Goal: Find specific page/section: Find specific page/section

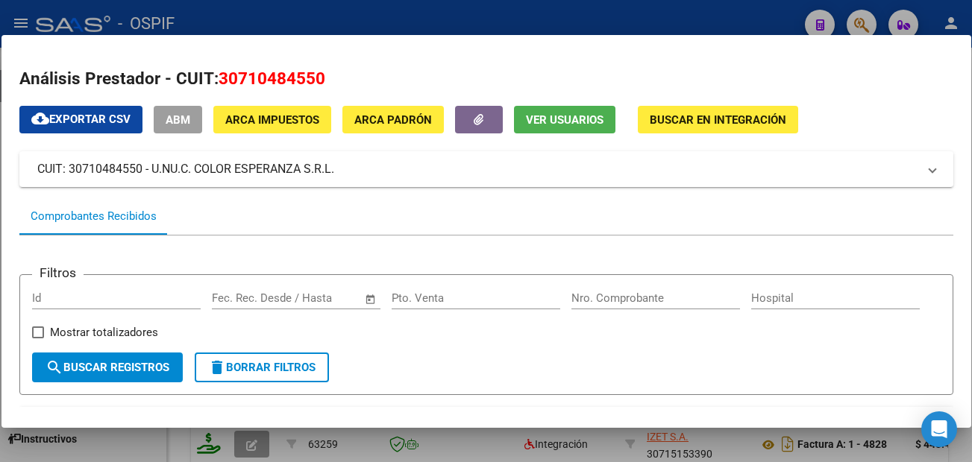
scroll to position [382, 0]
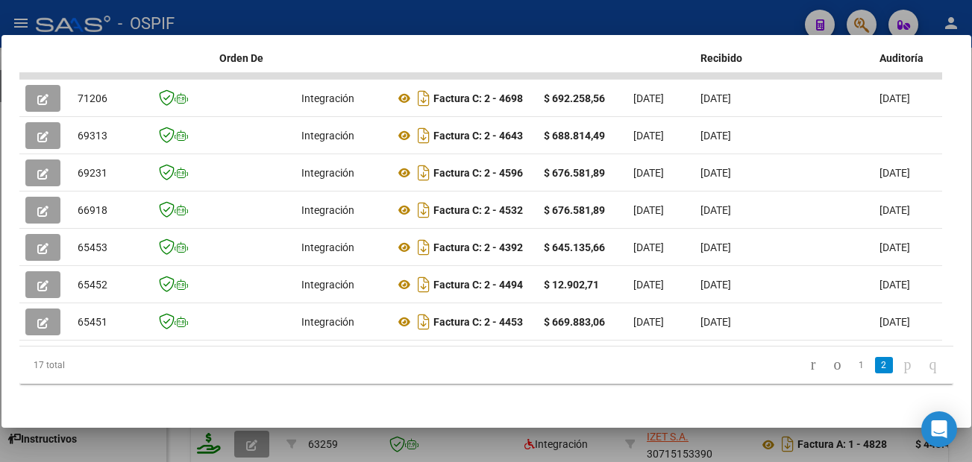
click at [128, 444] on div at bounding box center [486, 231] width 972 height 462
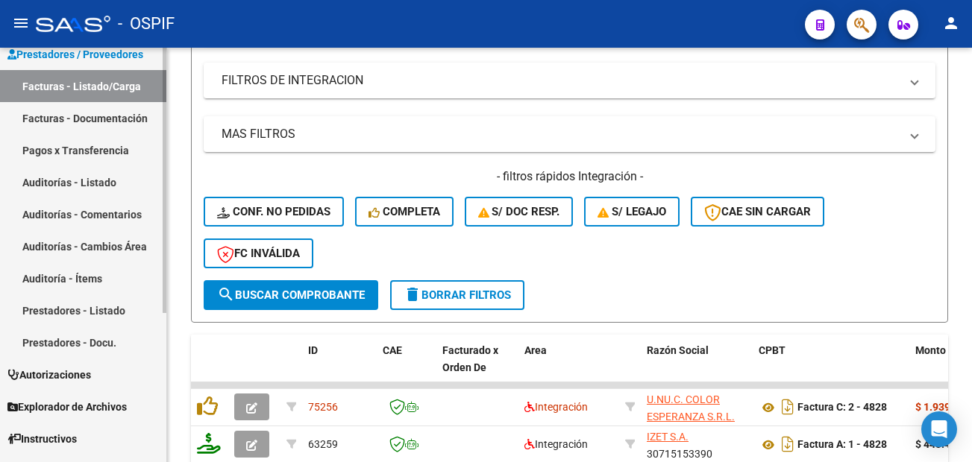
click at [114, 314] on link "Prestadores - Listado" at bounding box center [83, 311] width 166 height 32
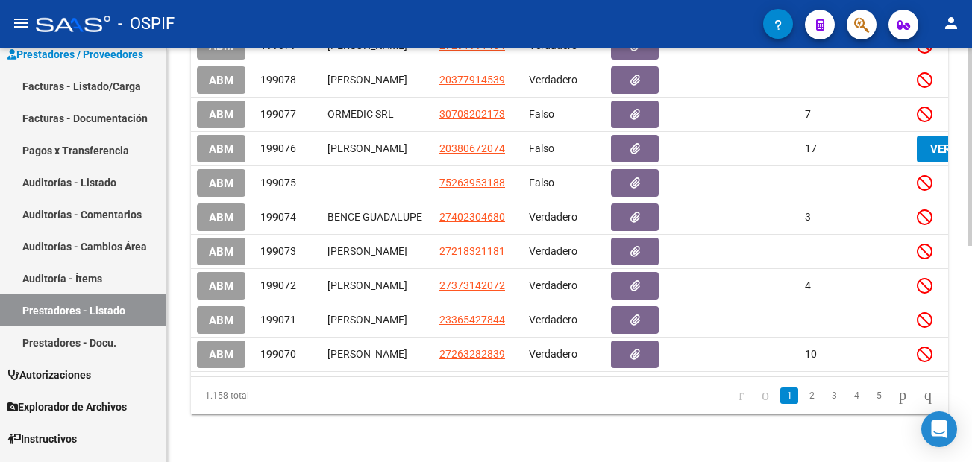
click at [177, 332] on div "PRESTADORES -> Listado de Prestadores / Proveedores add Crear Prestador cloud_d…" at bounding box center [569, 46] width 805 height 832
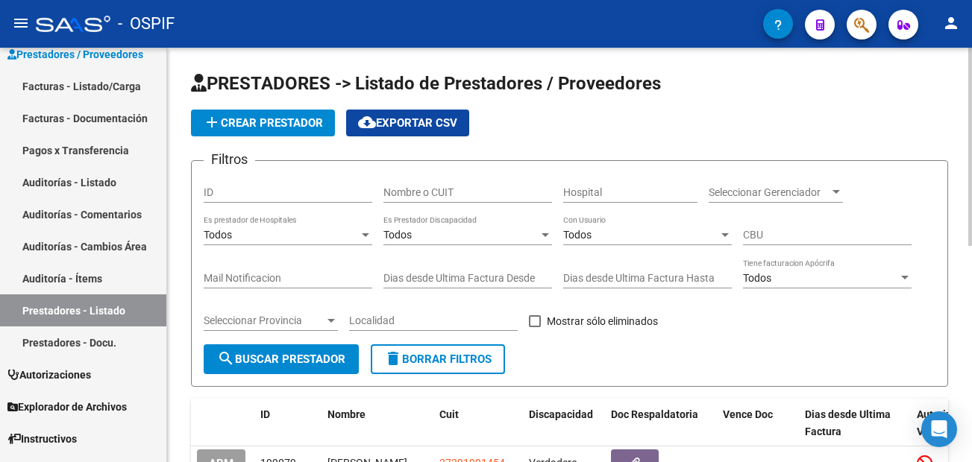
click at [455, 190] on input "Nombre o CUIT" at bounding box center [467, 192] width 169 height 13
type input "formando"
click at [185, 342] on div "PRESTADORES -> Listado de Prestadores / Proveedores add Crear Prestador cloud_d…" at bounding box center [569, 309] width 805 height 523
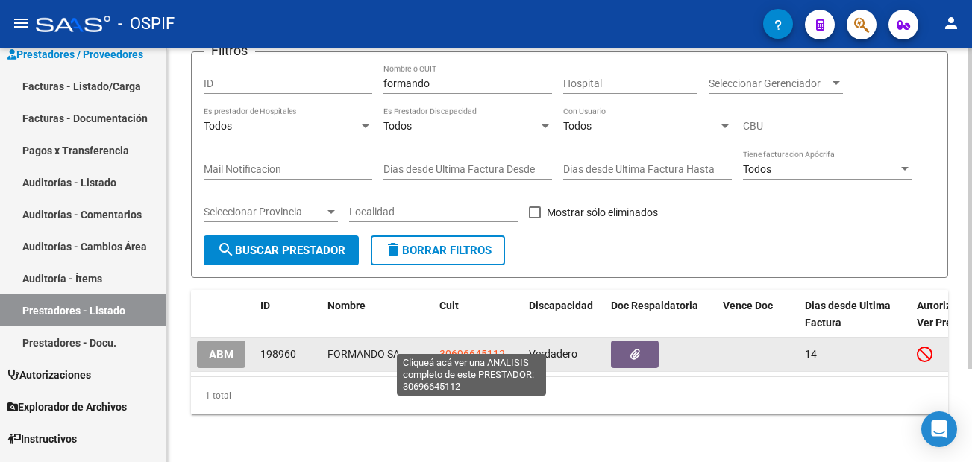
click at [485, 348] on span "30696645112" at bounding box center [472, 354] width 66 height 12
type textarea "30696645112"
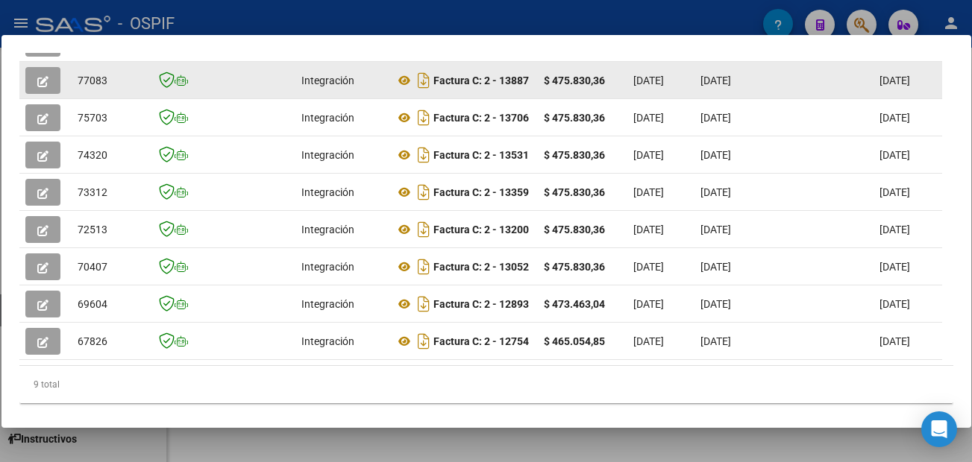
scroll to position [402, 0]
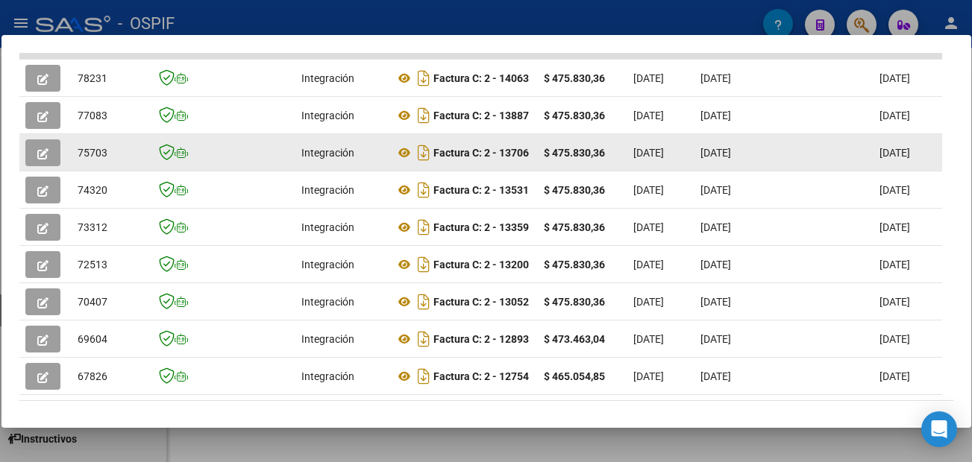
click at [47, 160] on icon "button" at bounding box center [42, 153] width 11 height 11
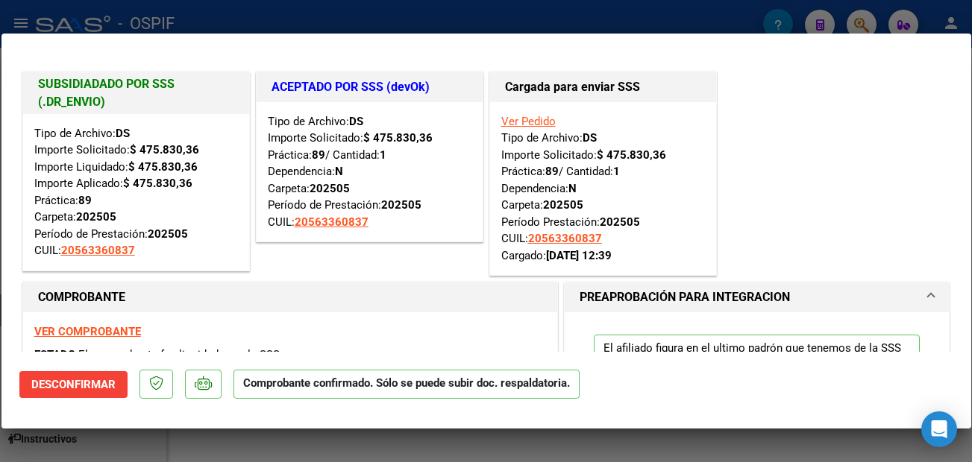
click at [245, 443] on div at bounding box center [486, 231] width 972 height 462
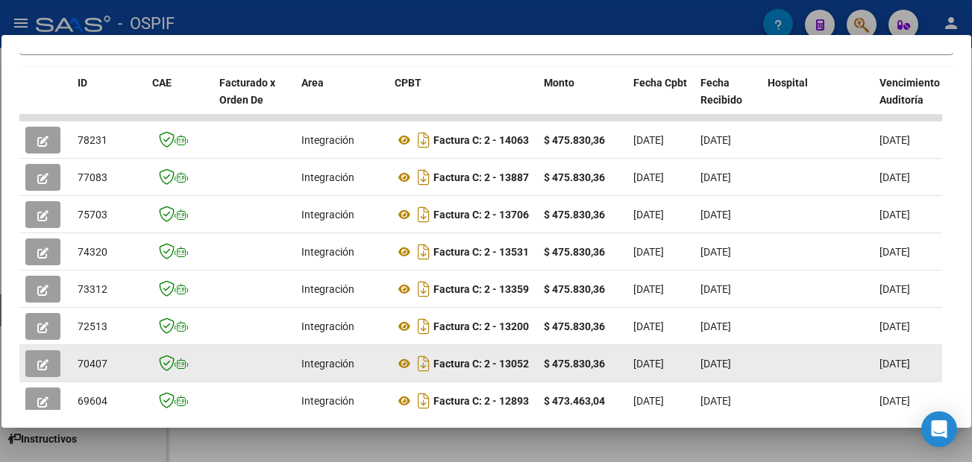
scroll to position [327, 0]
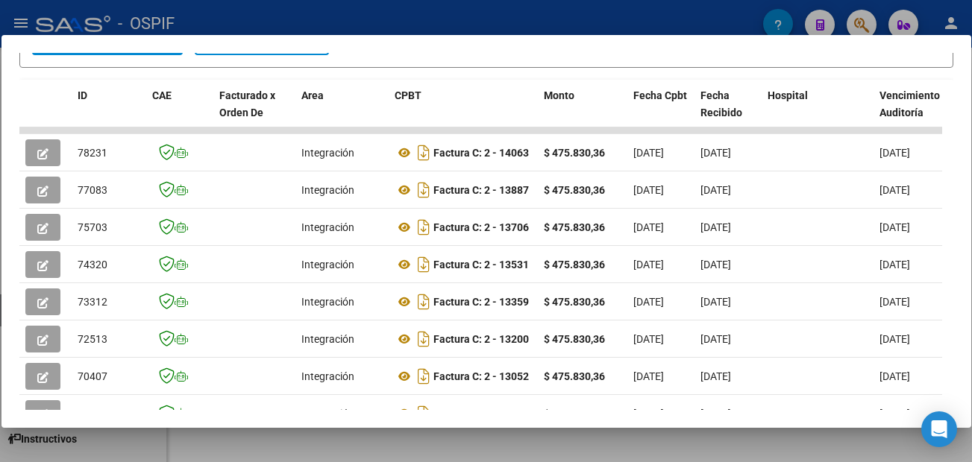
click at [673, 60] on form "Filtros Id Start date – End date Fec. Rec. Desde / Hasta Pto. Venta Nro. Compro…" at bounding box center [486, 8] width 934 height 122
click at [631, 60] on form "Filtros Id Start date – End date Fec. Rec. Desde / Hasta Pto. Venta Nro. Compro…" at bounding box center [486, 8] width 934 height 122
click at [565, 62] on form "Filtros Id Start date – End date Fec. Rec. Desde / Hasta Pto. Venta Nro. Compro…" at bounding box center [486, 8] width 934 height 122
click at [510, 57] on form "Filtros Id Start date – End date Fec. Rec. Desde / Hasta Pto. Venta Nro. Compro…" at bounding box center [486, 8] width 934 height 122
drag, startPoint x: 421, startPoint y: 57, endPoint x: 414, endPoint y: 57, distance: 7.5
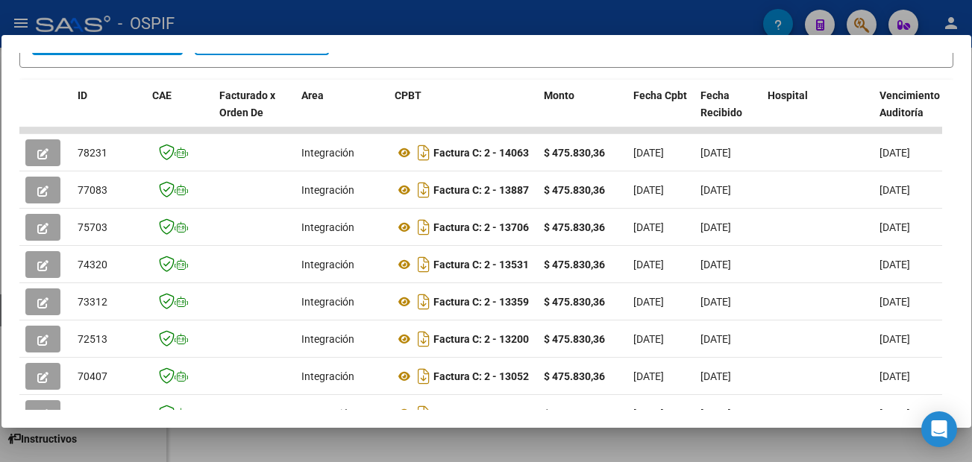
click at [418, 57] on form "Filtros Id Start date – End date Fec. Rec. Desde / Hasta Pto. Venta Nro. Compro…" at bounding box center [486, 8] width 934 height 122
click at [615, 60] on form "Filtros Id Start date – End date Fec. Rec. Desde / Hasta Pto. Venta Nro. Compro…" at bounding box center [486, 8] width 934 height 122
click at [731, 54] on form "Filtros Id Start date – End date Fec. Rec. Desde / Hasta Pto. Venta Nro. Compro…" at bounding box center [486, 8] width 934 height 122
click at [912, 58] on form "Filtros Id Start date – End date Fec. Rec. Desde / Hasta Pto. Venta Nro. Compro…" at bounding box center [486, 8] width 934 height 122
click at [691, 59] on form "Filtros Id Start date – End date Fec. Rec. Desde / Hasta Pto. Venta Nro. Compro…" at bounding box center [486, 8] width 934 height 122
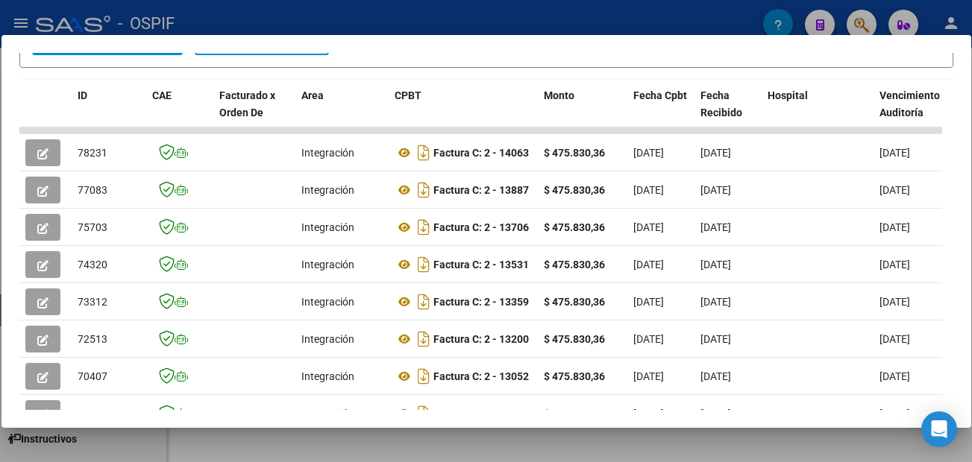
click at [603, 63] on form "Filtros Id Start date – End date Fec. Rec. Desde / Hasta Pto. Venta Nro. Compro…" at bounding box center [486, 8] width 934 height 122
click at [429, 63] on form "Filtros Id Start date – End date Fec. Rec. Desde / Hasta Pto. Venta Nro. Compro…" at bounding box center [486, 8] width 934 height 122
click at [607, 55] on form "Filtros Id Start date – End date Fec. Rec. Desde / Hasta Pto. Venta Nro. Compro…" at bounding box center [486, 8] width 934 height 122
click at [704, 54] on form "Filtros Id Start date – End date Fec. Rec. Desde / Hasta Pto. Venta Nro. Compro…" at bounding box center [486, 8] width 934 height 122
click at [830, 53] on form "Filtros Id Start date – End date Fec. Rec. Desde / Hasta Pto. Venta Nro. Compro…" at bounding box center [486, 8] width 934 height 122
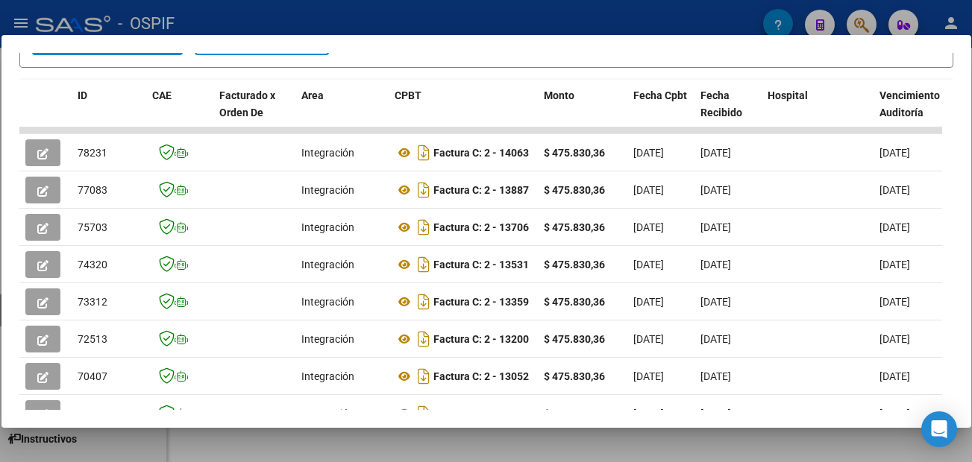
click at [601, 57] on form "Filtros Id Start date – End date Fec. Rec. Desde / Hasta Pto. Venta Nro. Compro…" at bounding box center [486, 8] width 934 height 122
click at [559, 57] on form "Filtros Id Start date – End date Fec. Rec. Desde / Hasta Pto. Venta Nro. Compro…" at bounding box center [486, 8] width 934 height 122
click at [389, 57] on form "Filtros Id Start date – End date Fec. Rec. Desde / Hasta Pto. Venta Nro. Compro…" at bounding box center [486, 8] width 934 height 122
click at [607, 57] on form "Filtros Id Start date – End date Fec. Rec. Desde / Hasta Pto. Venta Nro. Compro…" at bounding box center [486, 8] width 934 height 122
click at [646, 57] on form "Filtros Id Start date – End date Fec. Rec. Desde / Hasta Pto. Venta Nro. Compro…" at bounding box center [486, 8] width 934 height 122
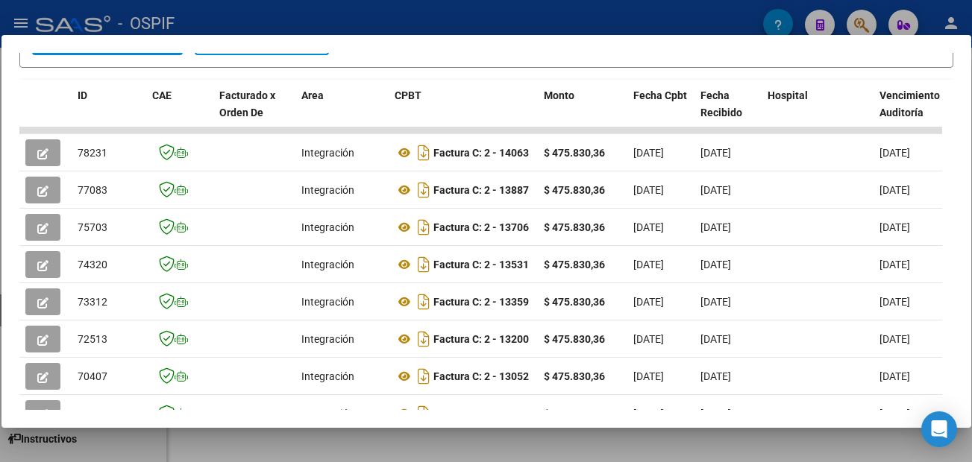
click at [854, 55] on form "Filtros Id Start date – End date Fec. Rec. Desde / Hasta Pto. Venta Nro. Compro…" at bounding box center [486, 8] width 934 height 122
